Goal: Check status: Check status

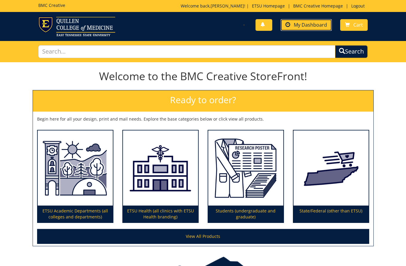
click at [322, 26] on span "My Dashboard" at bounding box center [310, 25] width 33 height 7
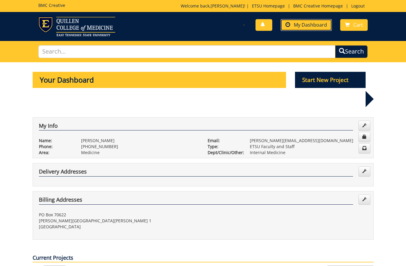
click at [297, 27] on span "My Dashboard" at bounding box center [310, 25] width 33 height 7
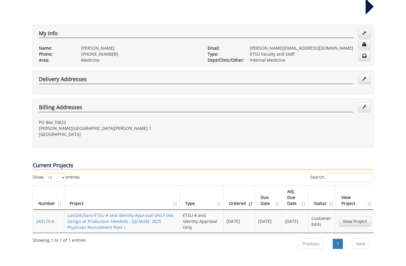
scroll to position [205, 0]
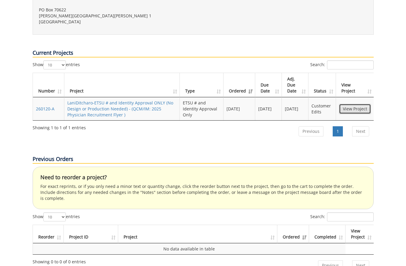
click at [363, 104] on link "View Project" at bounding box center [355, 109] width 32 height 10
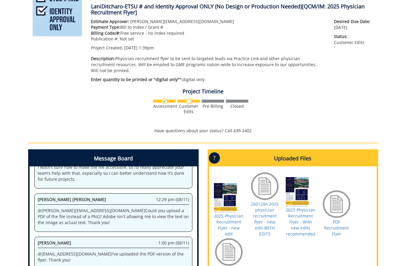
scroll to position [120, 0]
